Goal: Task Accomplishment & Management: Manage account settings

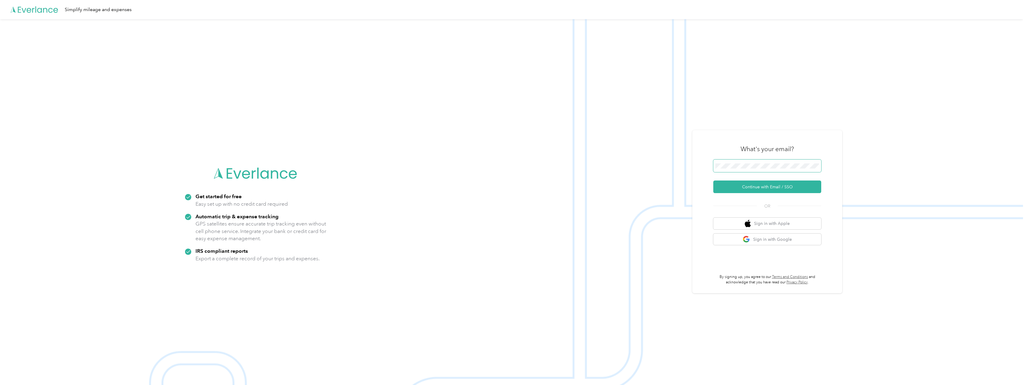
click at [743, 162] on span at bounding box center [767, 165] width 108 height 13
click at [763, 188] on button "Continue with Email / SSO" at bounding box center [767, 186] width 108 height 13
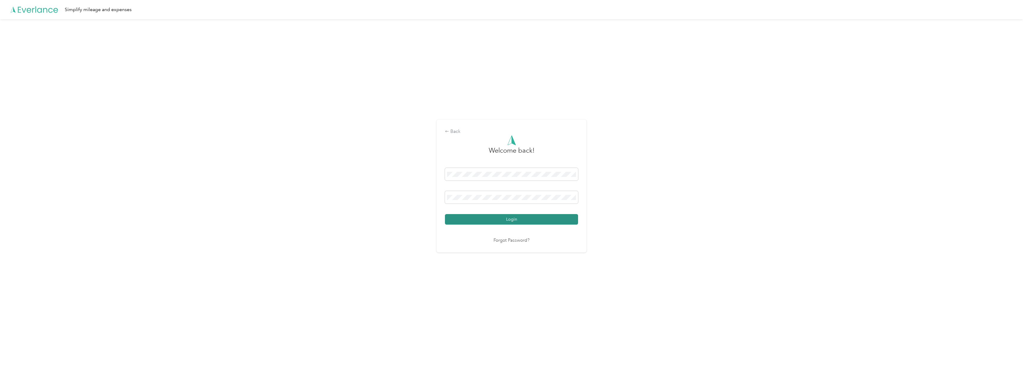
click at [512, 221] on button "Login" at bounding box center [511, 219] width 133 height 10
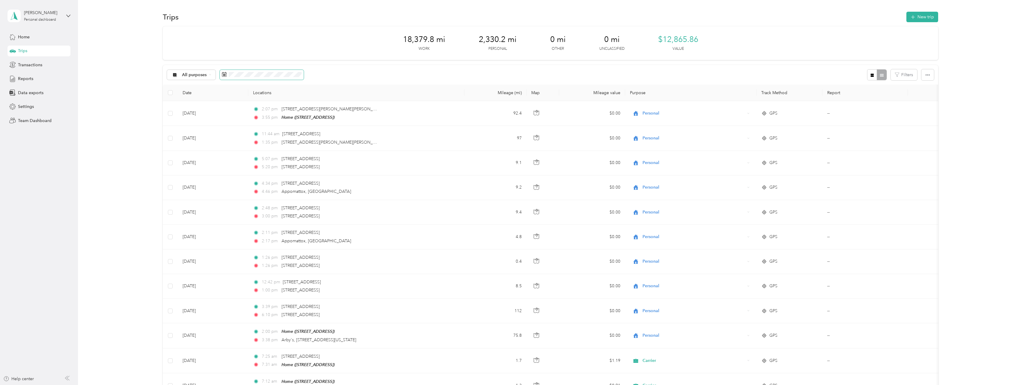
click at [221, 75] on span at bounding box center [262, 75] width 84 height 10
click at [231, 107] on icon at bounding box center [229, 108] width 3 height 5
click at [264, 128] on div "1" at bounding box center [266, 129] width 8 height 7
click at [230, 176] on div "31" at bounding box center [228, 176] width 8 height 7
click at [70, 16] on icon at bounding box center [68, 16] width 4 height 4
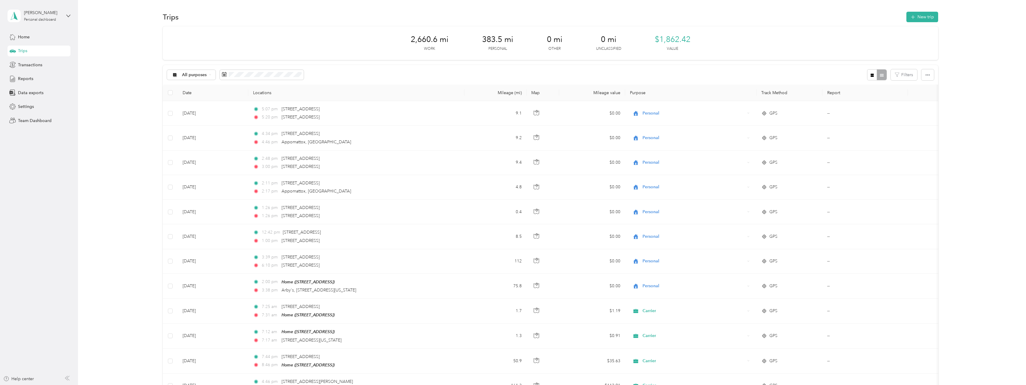
click at [25, 50] on div "Log out" at bounding box center [24, 49] width 23 height 6
